Goal: Task Accomplishment & Management: Complete application form

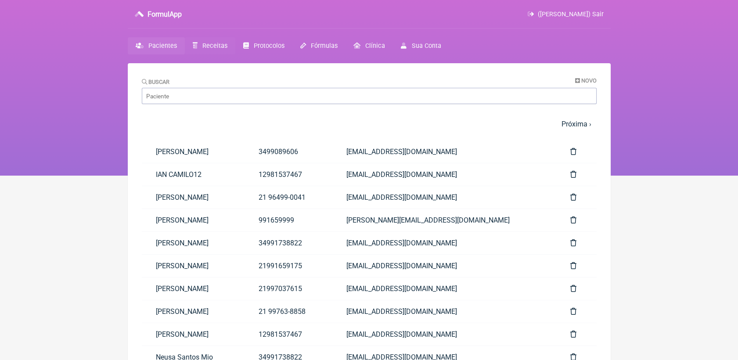
click at [218, 47] on span "Receitas" at bounding box center [214, 45] width 25 height 7
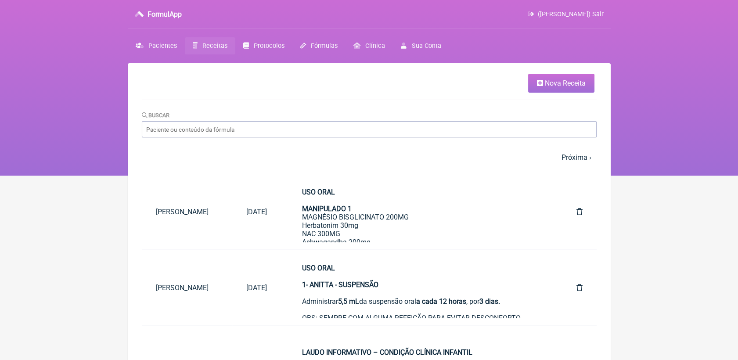
click at [563, 84] on span "Nova Receita" at bounding box center [565, 83] width 41 height 8
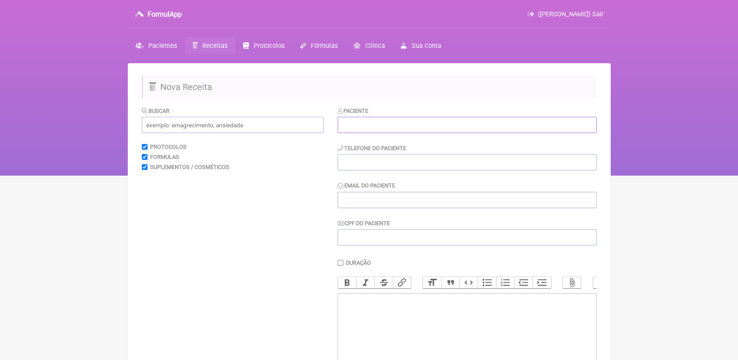
drag, startPoint x: 484, startPoint y: 132, endPoint x: 495, endPoint y: 129, distance: 10.9
click at [486, 132] on input "text" at bounding box center [466, 125] width 259 height 16
paste input "Cléuza [PERSON_NAME]"
type input "Cléuza [PERSON_NAME]"
click at [472, 164] on input "tel" at bounding box center [466, 162] width 259 height 16
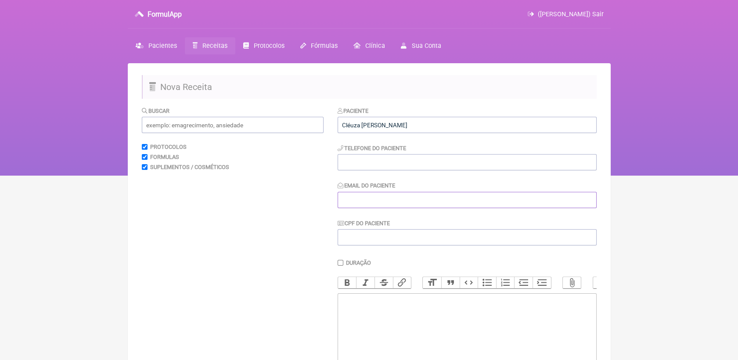
click at [414, 205] on input "Email do Paciente" at bounding box center [466, 200] width 259 height 16
paste input "[EMAIL_ADDRESS][DOMAIN_NAME]"
type input "[EMAIL_ADDRESS][DOMAIN_NAME]"
click at [393, 163] on input "tel" at bounding box center [466, 162] width 259 height 16
paste input "21 99502-1955"
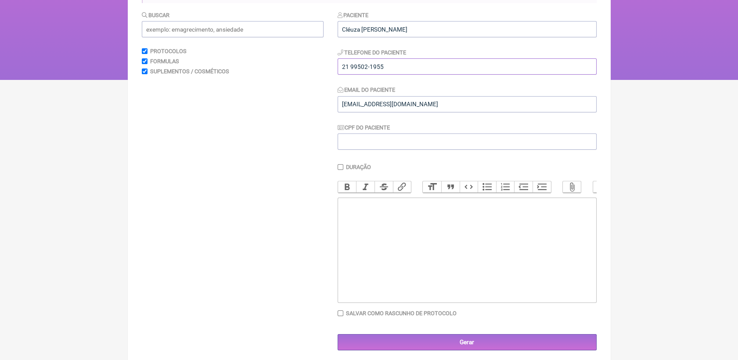
scroll to position [97, 0]
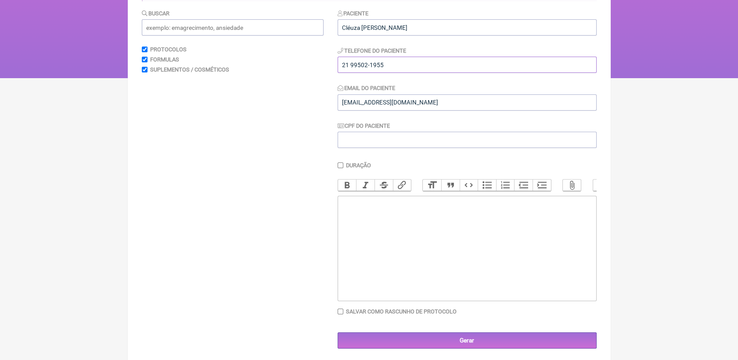
type input "21 99502-1955"
click at [380, 232] on trix-editor at bounding box center [466, 248] width 259 height 105
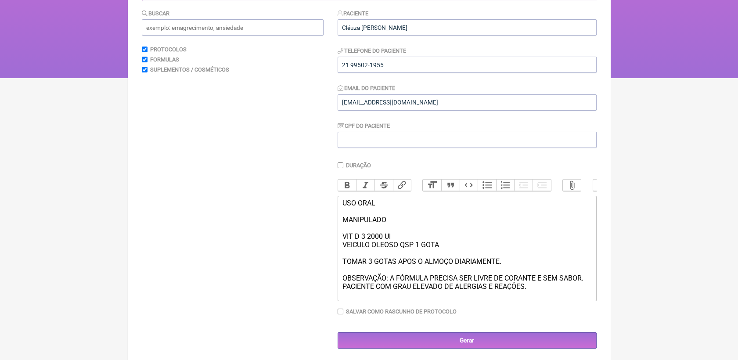
drag, startPoint x: 341, startPoint y: 287, endPoint x: 528, endPoint y: 302, distance: 188.4
click at [528, 301] on trix-editor "USO ORAL MANIPULADO VIT D 3 2000 UI VEICULO OLEOSO QSP 1 GOTA TOMAR 3 GOTAS APO…" at bounding box center [466, 248] width 259 height 105
click at [348, 187] on button "Bold" at bounding box center [347, 184] width 18 height 11
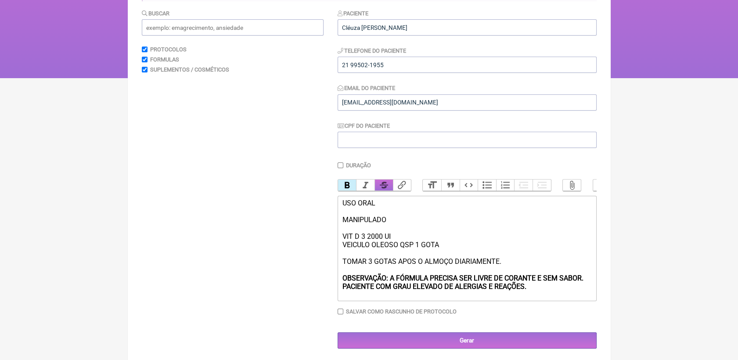
click at [380, 190] on button "Strikethrough" at bounding box center [383, 184] width 18 height 11
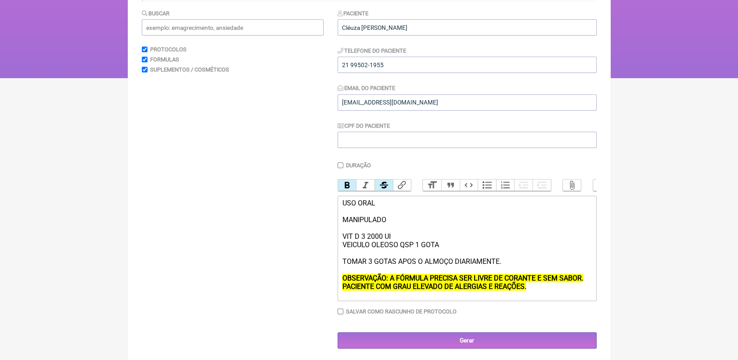
click at [520, 237] on div "USO ORAL MANIPULADO VIT D 3 2000 UI VEICULO OLEOSO QSP 1 GOTA TOMAR 3 GOTAS APO…" at bounding box center [466, 245] width 249 height 92
drag, startPoint x: 343, startPoint y: 213, endPoint x: 388, endPoint y: 230, distance: 48.6
click at [388, 230] on div "USO ORAL MANIPULADO VIT D 3 2000 UI VEICULO OLEOSO QSP 1 GOTA TOMAR 3 GOTAS APO…" at bounding box center [466, 245] width 249 height 92
click at [348, 185] on button "Bold" at bounding box center [347, 184] width 18 height 11
click at [440, 229] on div "USO ORAL MANIPULADO VIT D 3 2000 UI VEICULO OLEOSO QSP 1 GOTA TOMAR 3 GOTAS APO…" at bounding box center [466, 245] width 249 height 92
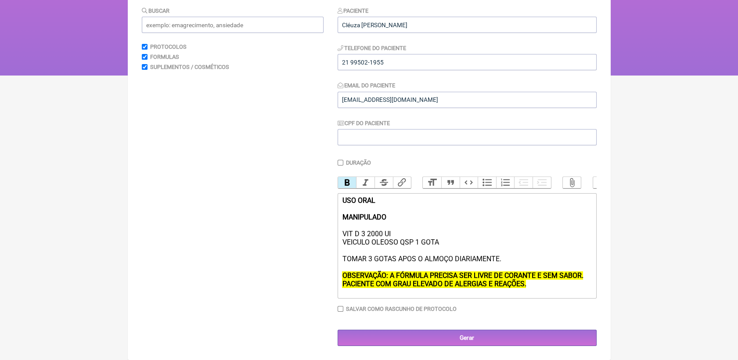
scroll to position [110, 0]
click at [509, 261] on div "USO ORAL MANIPULADO VIT D 3 2000 UI VEICULO OLEOSO QSP 1 GOTA TOMAR 3 GOTAS APO…" at bounding box center [466, 242] width 249 height 92
type trix-editor "<div><strong>USO ORAL<br><br>MANIPULADO</strong><br><br>VIT D 3 2000 UI <br>VEI…"
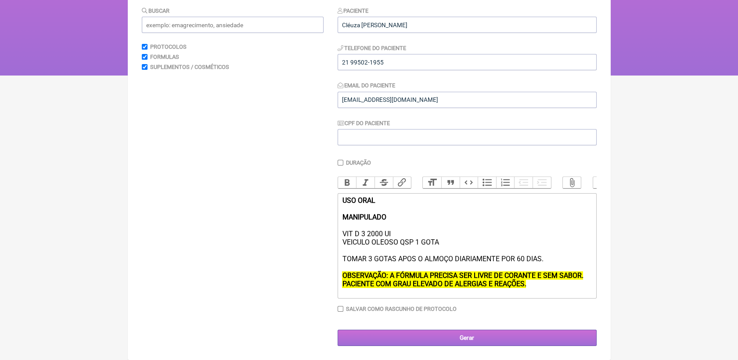
click at [485, 332] on input "Gerar" at bounding box center [466, 338] width 259 height 16
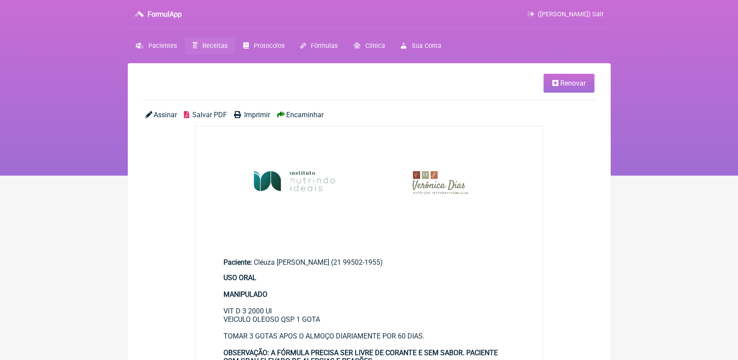
click at [217, 112] on span "Salvar PDF" at bounding box center [209, 115] width 35 height 8
click at [566, 81] on span "Renovar" at bounding box center [572, 83] width 25 height 8
click at [563, 86] on span "Renovar" at bounding box center [572, 83] width 25 height 8
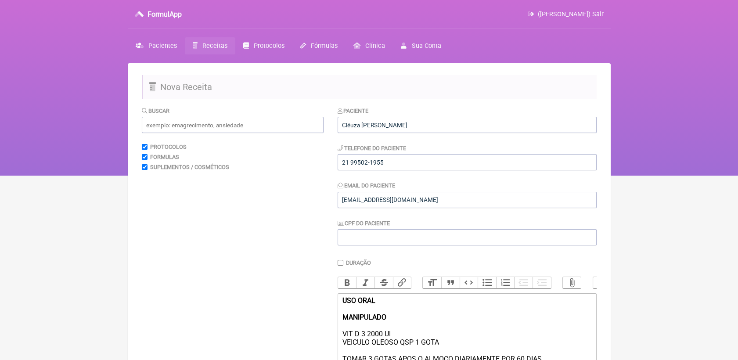
click at [713, 136] on nav "FormulApp (Veronica Almeida dias) Sair Pacientes Receitas Protocolos Fórmulas C…" at bounding box center [369, 88] width 738 height 176
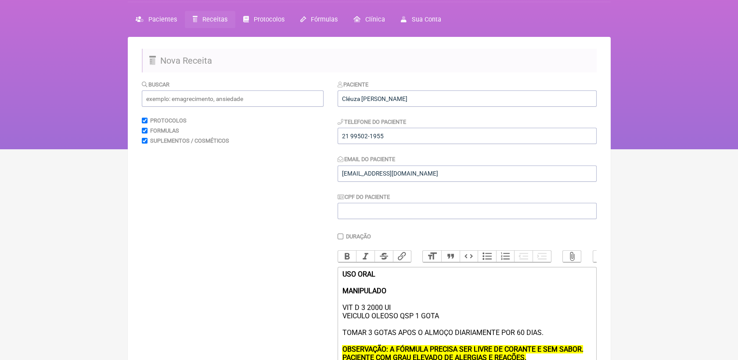
scroll to position [97, 0]
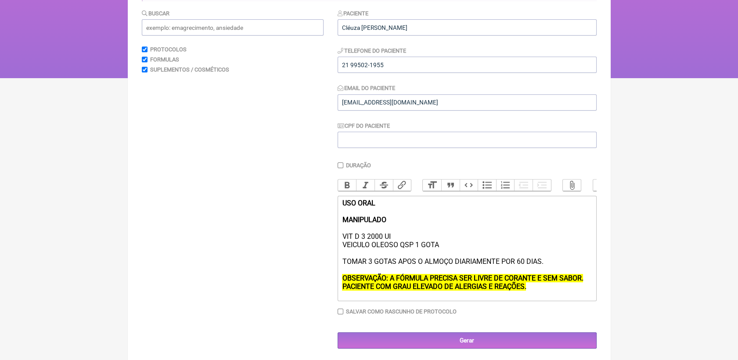
click at [445, 258] on div "USO ORAL MANIPULADO VIT D 3 2000 UI VEICULO OLEOSO QSP 1 GOTA TOMAR 3 GOTAS APO…" at bounding box center [466, 245] width 249 height 92
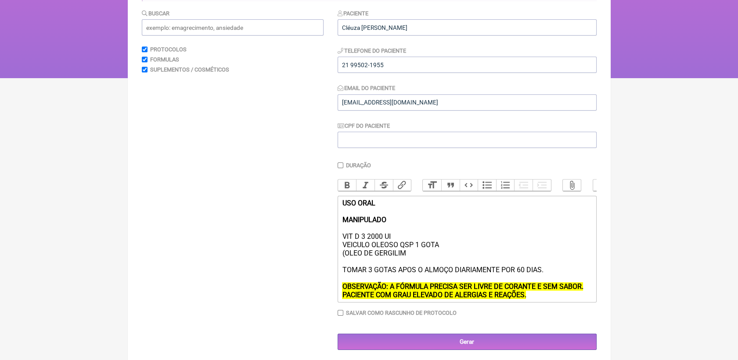
type trix-editor "<div><strong>USO ORAL<br><br>MANIPULADO</strong><br><br>VIT D 3 2000 UI <br>VEI…"
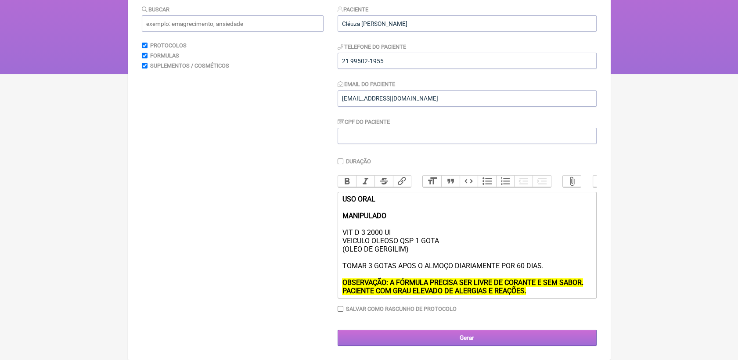
click at [458, 339] on input "Gerar" at bounding box center [466, 338] width 259 height 16
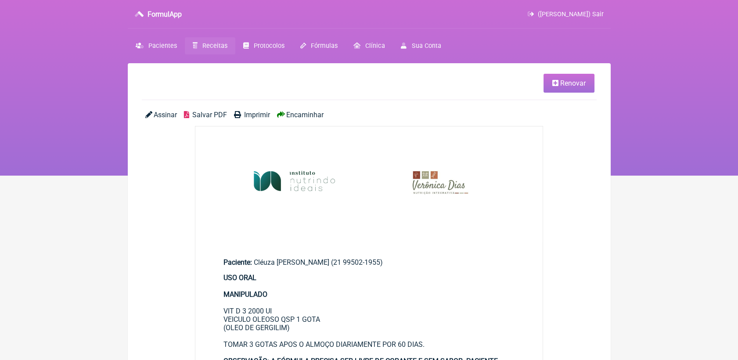
click at [207, 117] on span "Salvar PDF" at bounding box center [209, 115] width 35 height 8
